Goal: Task Accomplishment & Management: Complete application form

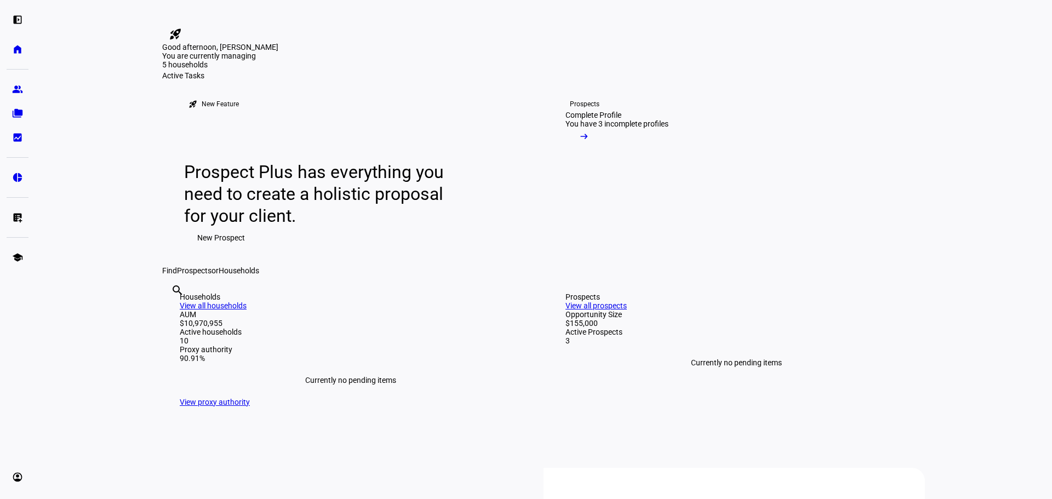
click at [173, 312] on input "text" at bounding box center [172, 305] width 2 height 13
type input "wheatland"
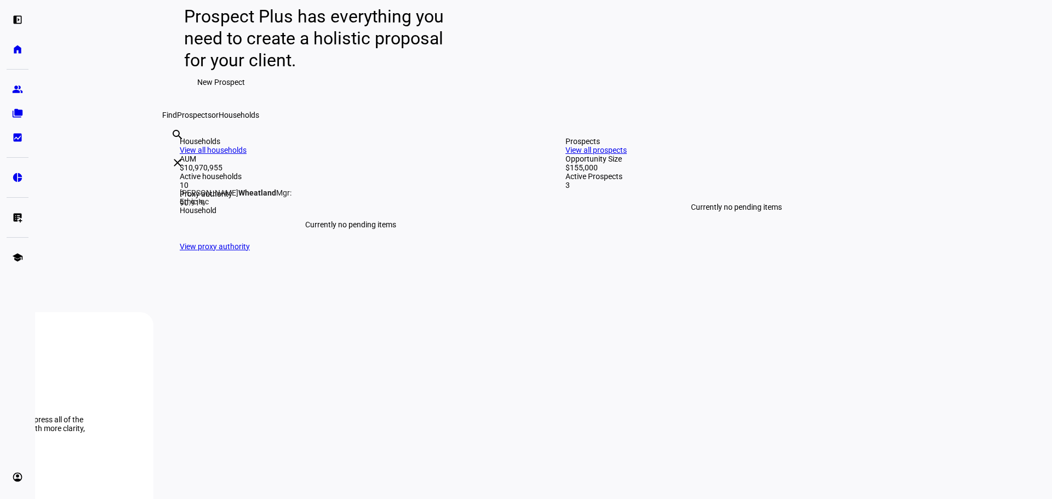
scroll to position [164, 0]
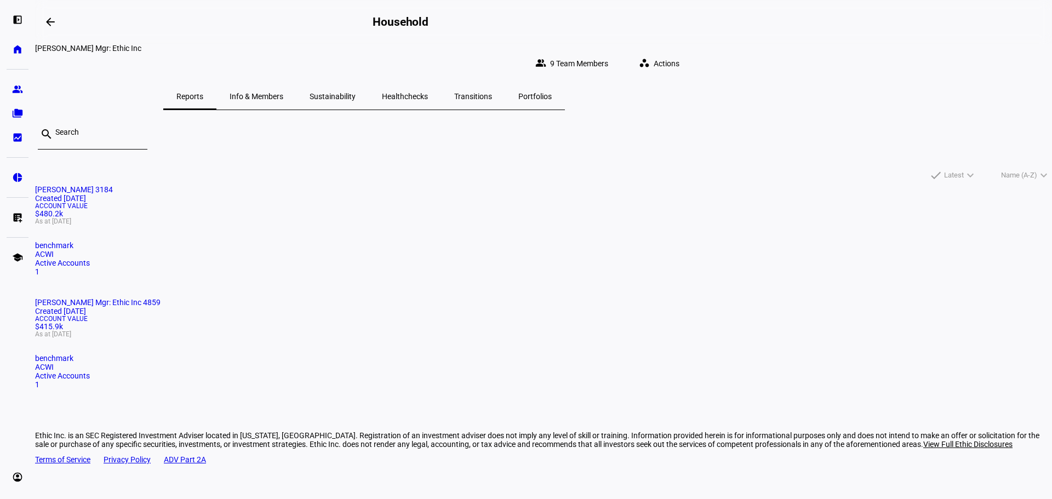
click at [509, 316] on div "Account Value $415.9k As at [DATE]" at bounding box center [543, 327] width 1017 height 22
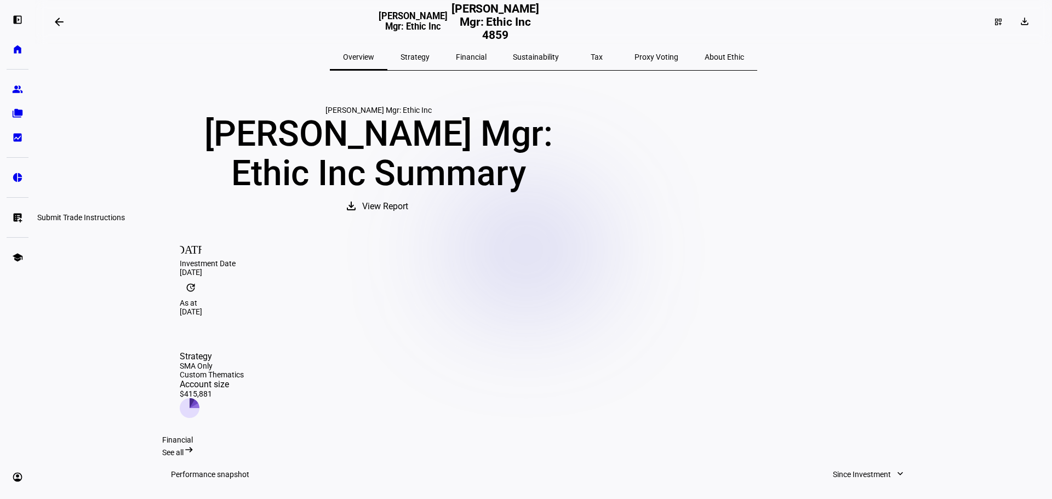
click at [15, 219] on eth-mat-symbol "list_alt_add" at bounding box center [17, 217] width 11 height 11
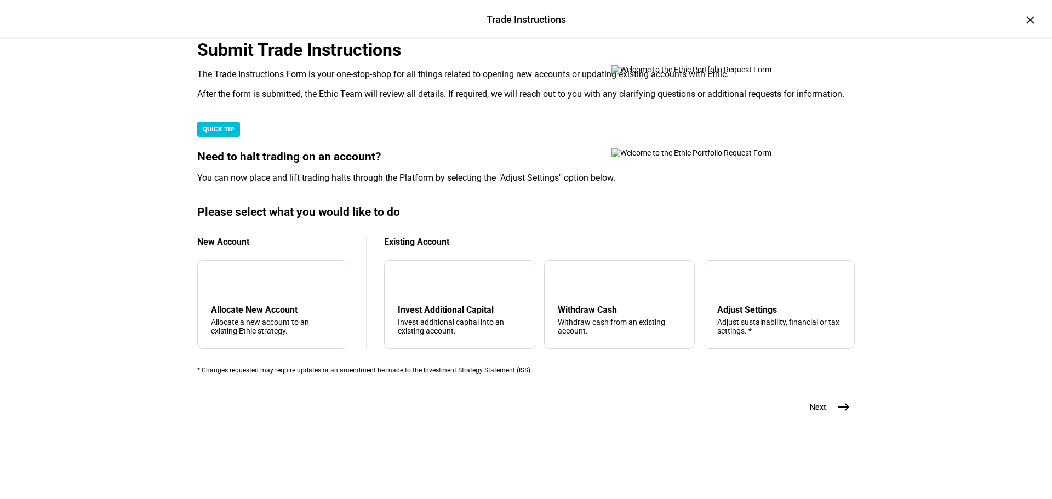
scroll to position [265, 0]
click at [560, 276] on mat-icon "arrow_upward" at bounding box center [566, 282] width 13 height 13
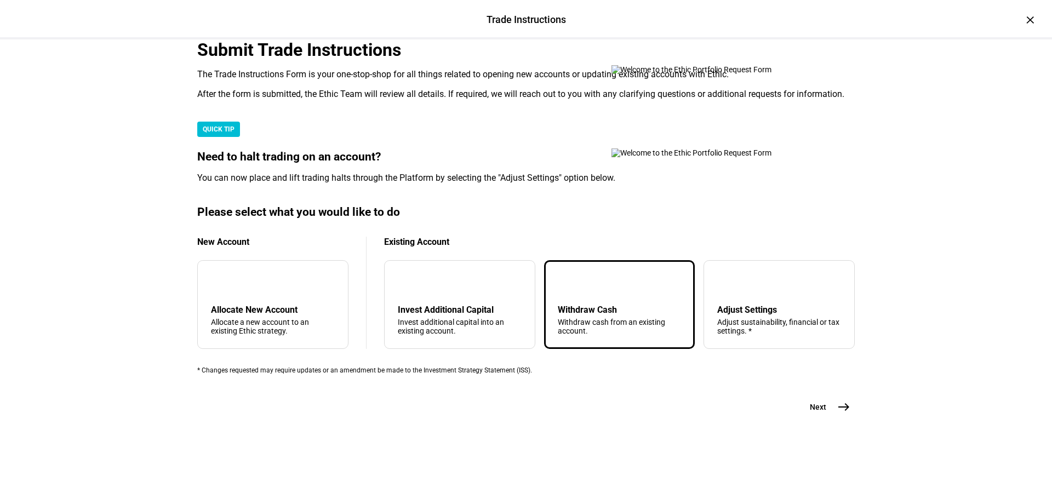
click at [846, 414] on mat-icon "east" at bounding box center [844, 407] width 13 height 13
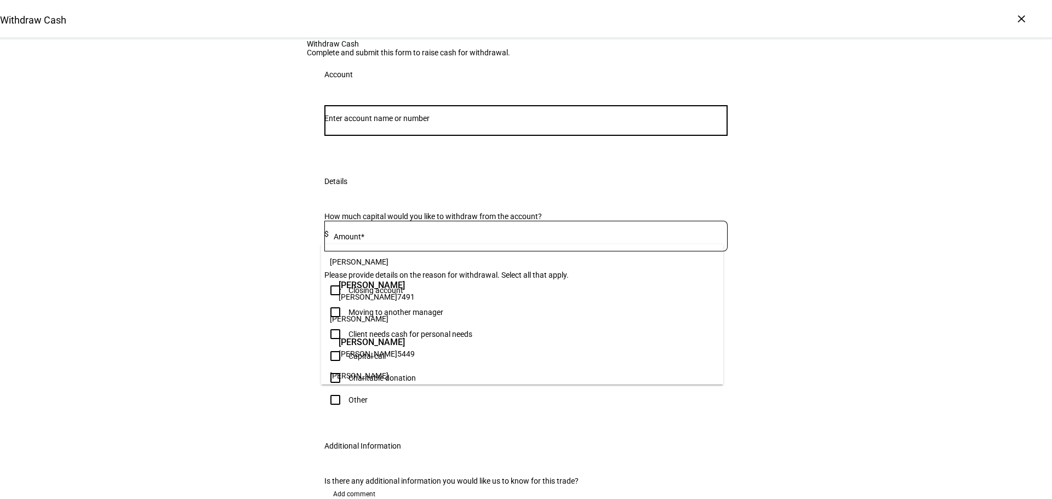
click at [330, 123] on input "Number" at bounding box center [526, 118] width 403 height 9
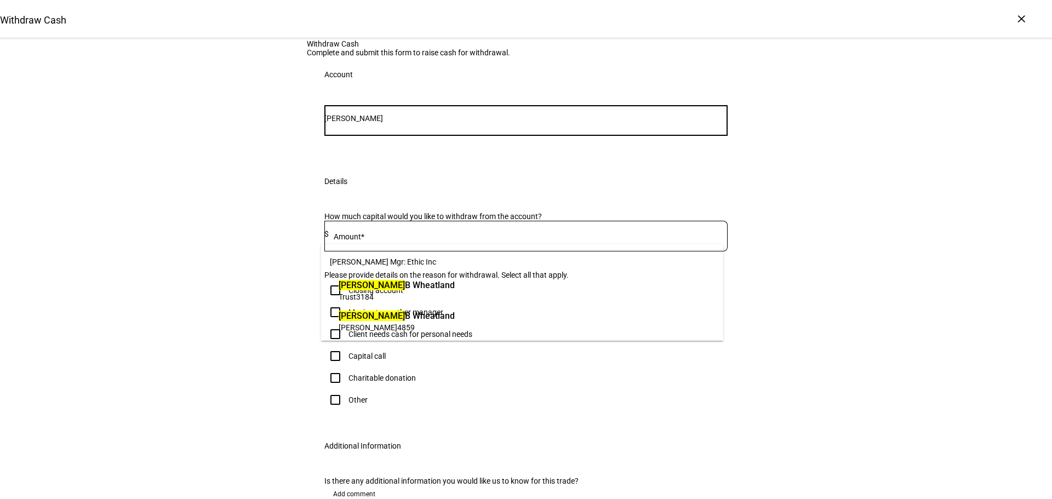
type input "[PERSON_NAME]"
click at [379, 316] on span "[PERSON_NAME]" at bounding box center [397, 316] width 116 height 13
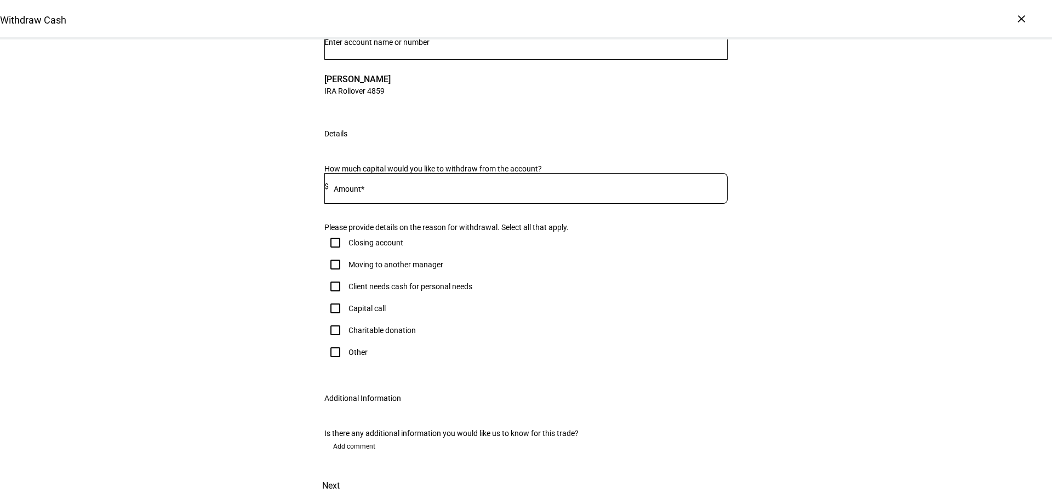
scroll to position [164, 0]
click at [341, 193] on mat-label "Amount*" at bounding box center [349, 189] width 31 height 9
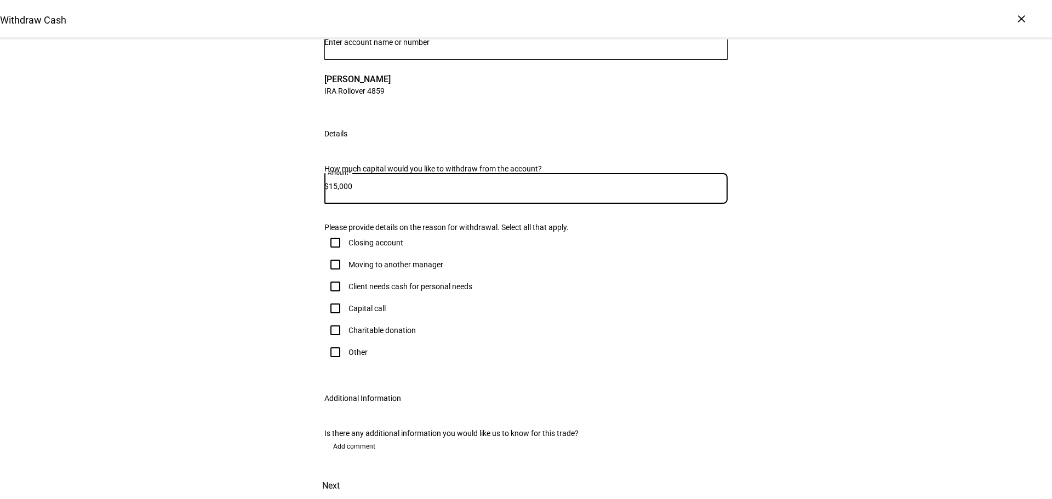
type input "15,000"
click at [656, 276] on div "Moving to another manager" at bounding box center [526, 265] width 403 height 22
drag, startPoint x: 333, startPoint y: 337, endPoint x: 481, endPoint y: 342, distance: 148.6
click at [481, 298] on div "Client needs cash for personal needs" at bounding box center [526, 287] width 403 height 22
click at [332, 363] on input "Other" at bounding box center [336, 352] width 22 height 22
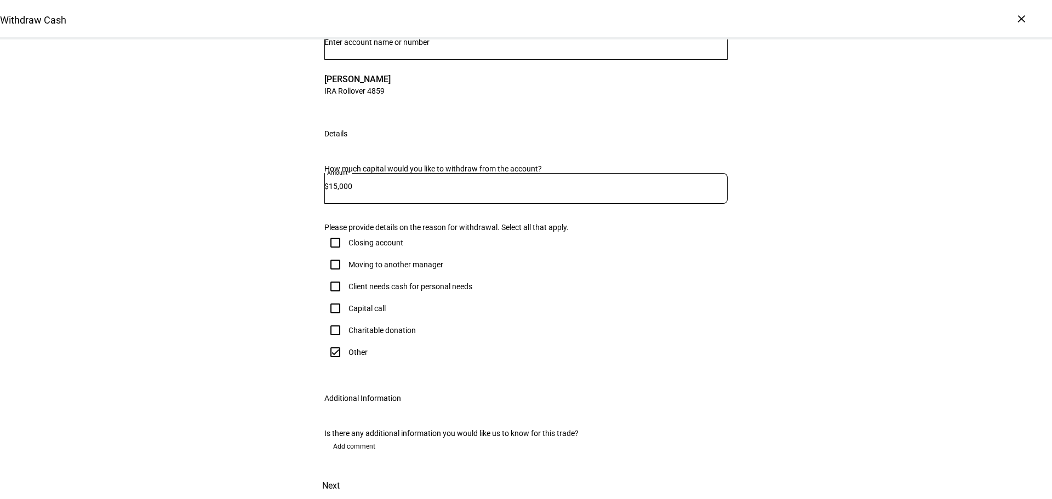
checkbox input "true"
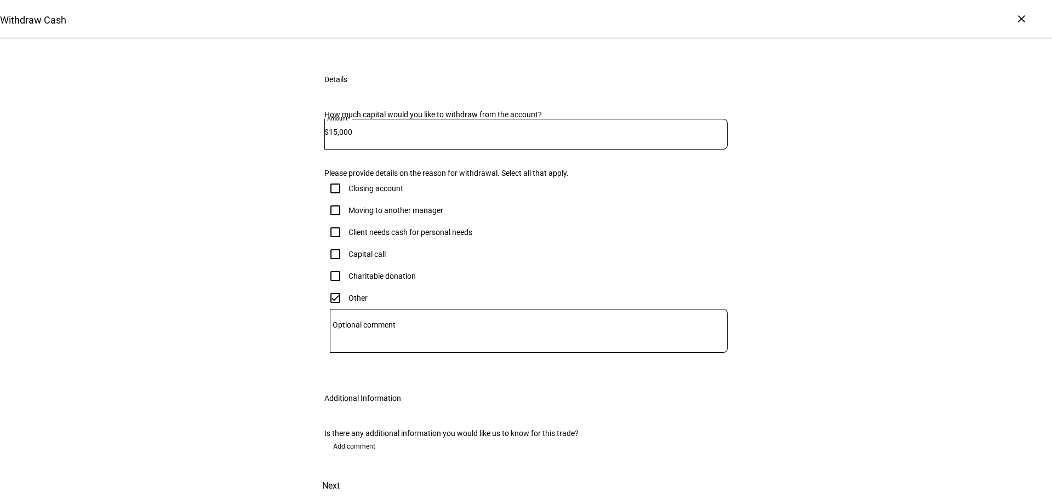
click at [335, 329] on mat-label "Optional comment" at bounding box center [364, 325] width 63 height 9
click at [335, 344] on textarea "Optional comment" at bounding box center [529, 331] width 398 height 26
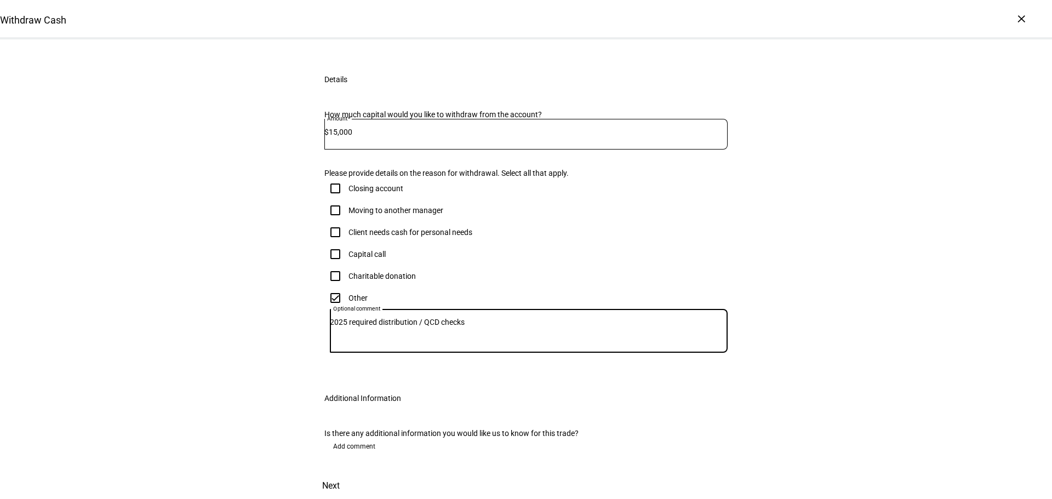
scroll to position [352, 0]
type textarea "2025 required distribution / QCD checks"
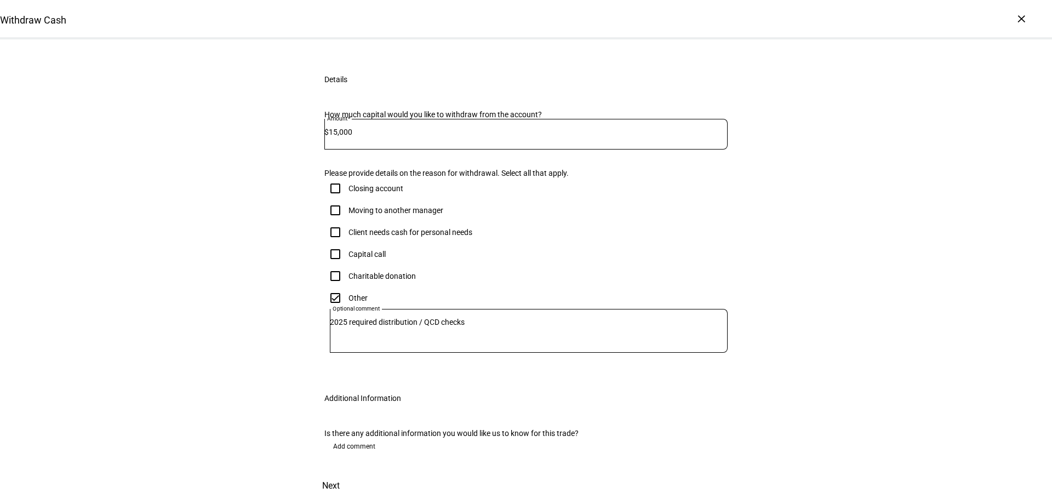
click at [582, 429] on div "Is there any additional information you would like us to know for this trade?" at bounding box center [526, 433] width 403 height 9
click at [340, 473] on span "Next" at bounding box center [331, 486] width 18 height 26
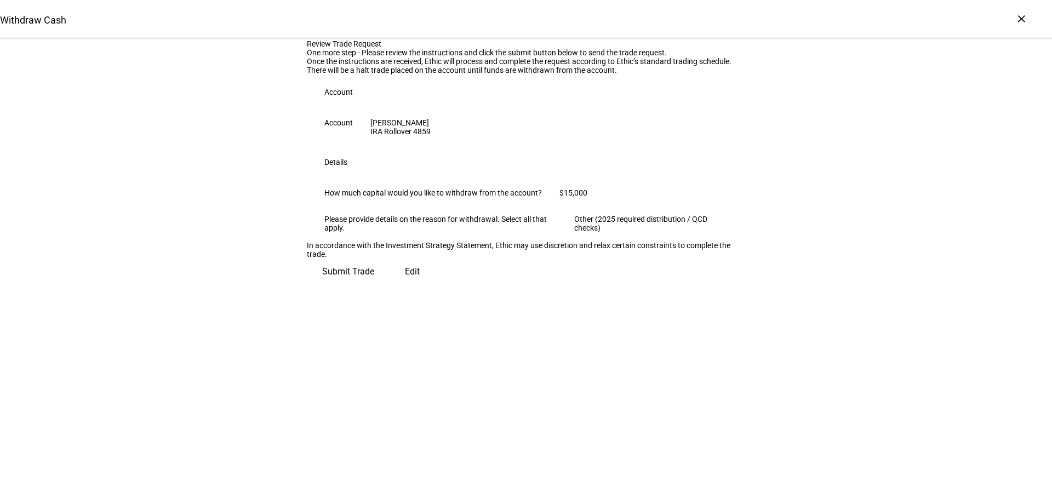
scroll to position [29, 0]
click at [374, 285] on span "Submit Trade" at bounding box center [348, 272] width 52 height 26
